Goal: Task Accomplishment & Management: Complete application form

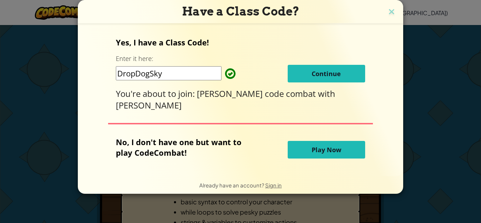
click at [63, 174] on div "Have a Class Code? Yes, I have a Class Code! Enter it here: DropDogSky Continue…" at bounding box center [240, 111] width 481 height 223
click at [60, 177] on div "Have a Class Code? Yes, I have a Class Code! Enter it here: DropDogSky Continue…" at bounding box center [240, 111] width 481 height 223
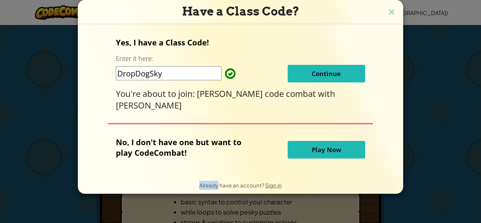
click at [60, 177] on div "Have a Class Code? Yes, I have a Class Code! Enter it here: DropDogSky Continue…" at bounding box center [240, 111] width 481 height 223
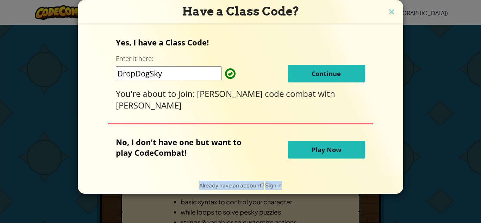
click at [60, 177] on div "Have a Class Code? Yes, I have a Class Code! Enter it here: DropDogSky Continue…" at bounding box center [240, 111] width 481 height 223
click at [28, 77] on div "Have a Class Code? Yes, I have a Class Code! Enter it here: DropDogSky Continue…" at bounding box center [240, 111] width 481 height 223
